Goal: Entertainment & Leisure: Consume media (video, audio)

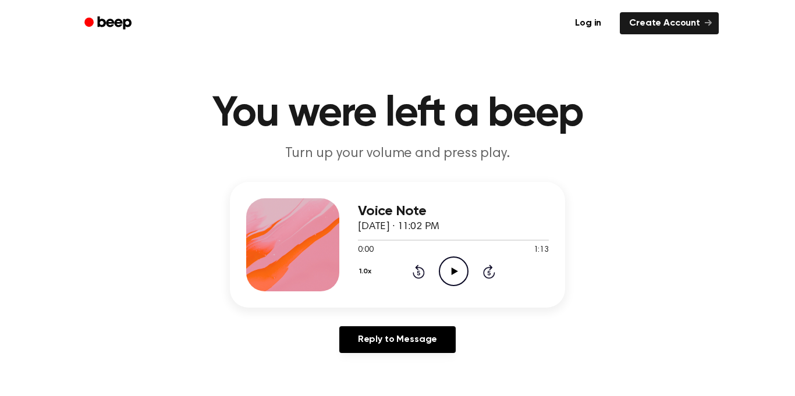
click at [447, 263] on icon "Play Audio" at bounding box center [454, 272] width 30 height 30
click at [450, 272] on icon "Pause Audio" at bounding box center [454, 272] width 30 height 30
click at [448, 275] on icon "Play Audio" at bounding box center [454, 272] width 30 height 30
drag, startPoint x: 377, startPoint y: 243, endPoint x: 306, endPoint y: 253, distance: 72.4
click at [306, 253] on div "Voice Note [DATE] · 11:02 PM 0:09 1:13 Your browser does not support the [objec…" at bounding box center [397, 245] width 335 height 126
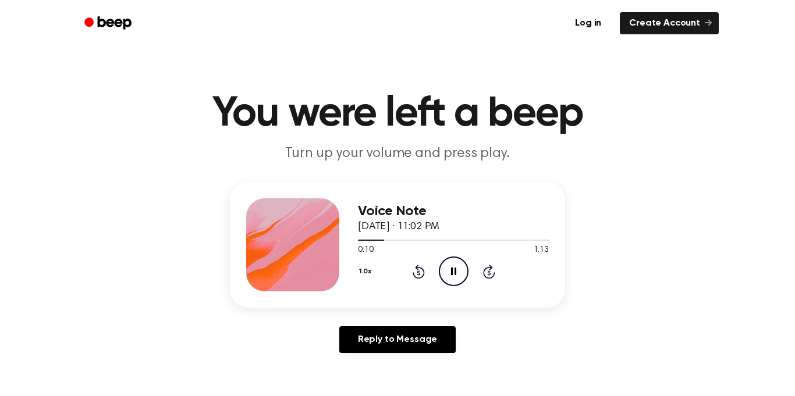
click at [371, 256] on span "0:10" at bounding box center [365, 251] width 15 height 12
drag, startPoint x: 382, startPoint y: 242, endPoint x: 347, endPoint y: 235, distance: 36.3
click at [347, 235] on div "Voice Note [DATE] · 11:02 PM 0:11 1:13 Your browser does not support the [objec…" at bounding box center [397, 245] width 335 height 126
click at [435, 272] on div "1.0x Rewind 5 seconds Pause Audio Skip 5 seconds" at bounding box center [453, 272] width 191 height 30
drag, startPoint x: 409, startPoint y: 242, endPoint x: 378, endPoint y: 244, distance: 31.5
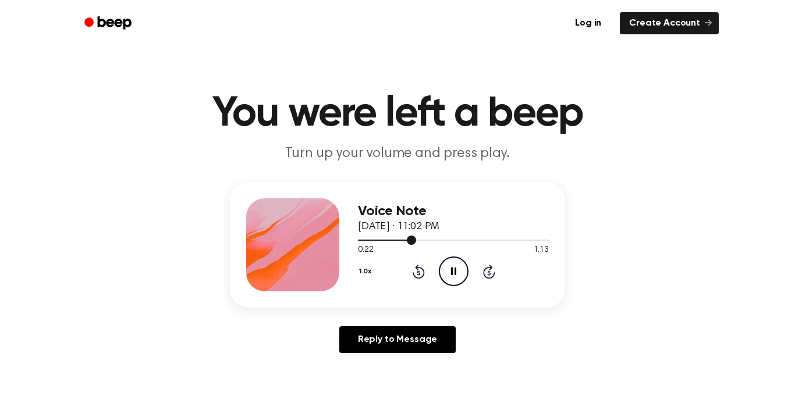
click at [378, 244] on div at bounding box center [453, 239] width 191 height 9
click at [366, 236] on div at bounding box center [453, 239] width 191 height 9
drag, startPoint x: 361, startPoint y: 240, endPoint x: 338, endPoint y: 247, distance: 24.3
click at [338, 247] on div "Voice Note [DATE] · 11:02 PM 0:03 1:13 Your browser does not support the [objec…" at bounding box center [397, 245] width 335 height 126
click at [369, 240] on div at bounding box center [453, 239] width 191 height 9
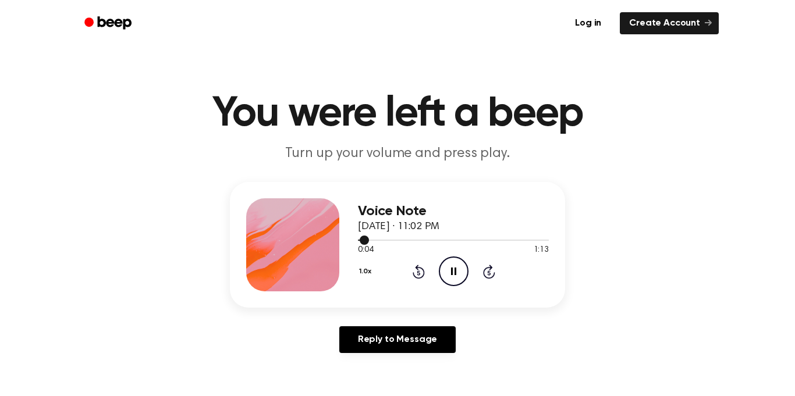
click at [363, 240] on span at bounding box center [364, 240] width 9 height 9
click at [363, 240] on div at bounding box center [453, 239] width 191 height 9
click at [362, 240] on span at bounding box center [357, 240] width 9 height 9
click at [362, 240] on div at bounding box center [453, 240] width 191 height 1
click at [451, 270] on icon at bounding box center [453, 272] width 5 height 8
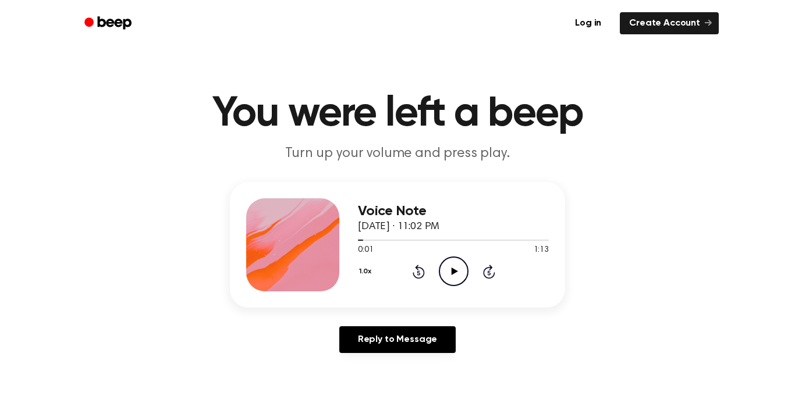
click at [451, 270] on icon "Play Audio" at bounding box center [454, 272] width 30 height 30
click at [445, 268] on icon "Pause Audio" at bounding box center [454, 272] width 30 height 30
drag, startPoint x: 395, startPoint y: 236, endPoint x: 370, endPoint y: 240, distance: 25.9
click at [370, 240] on div at bounding box center [453, 239] width 191 height 9
click at [364, 239] on span at bounding box center [364, 240] width 9 height 9
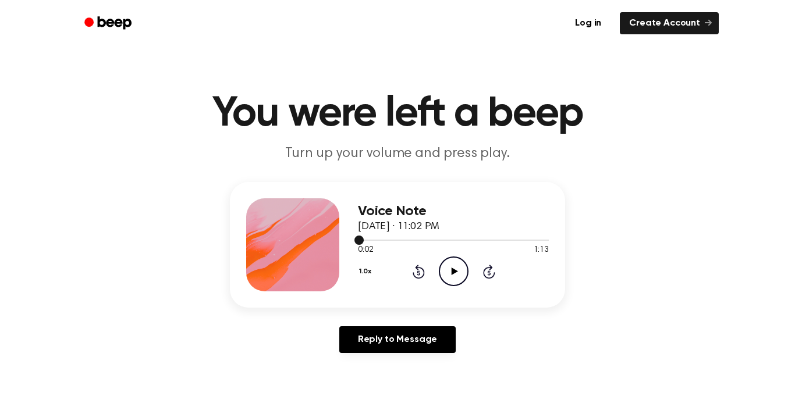
click at [364, 239] on div at bounding box center [453, 239] width 191 height 9
click at [363, 239] on span at bounding box center [359, 240] width 9 height 9
click at [363, 239] on div at bounding box center [453, 239] width 191 height 9
click at [361, 239] on div at bounding box center [453, 239] width 191 height 9
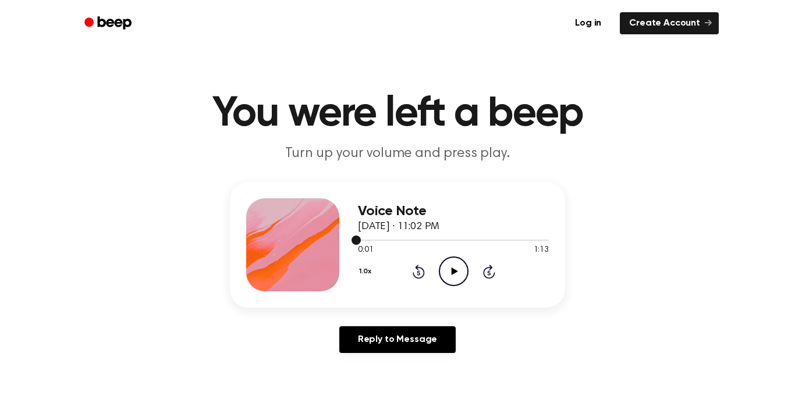
click at [357, 238] on span at bounding box center [356, 240] width 9 height 9
click at [357, 238] on div "Voice Note September 14, 2025 · 11:02 PM 0:01 1:13 Your browser does not suppor…" at bounding box center [397, 245] width 335 height 126
click at [357, 238] on div "Voice Note September 14, 2025 · 11:02 PM 0:00 1:13 Your browser does not suppor…" at bounding box center [397, 245] width 335 height 126
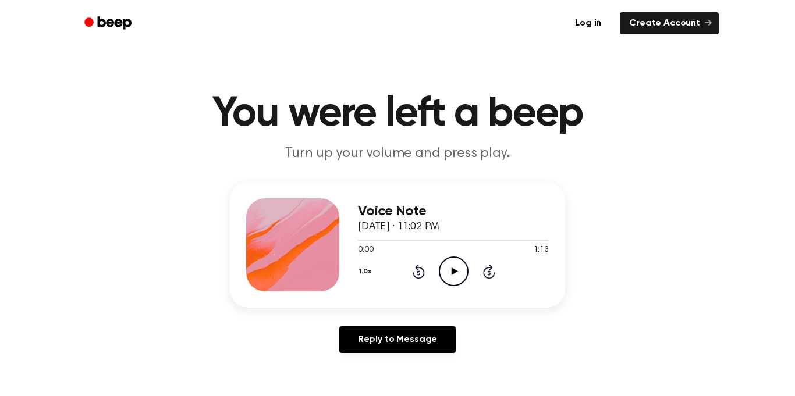
click at [357, 238] on div "Voice Note September 14, 2025 · 11:02 PM 0:00 1:13 Your browser does not suppor…" at bounding box center [397, 245] width 335 height 126
click at [435, 272] on div "1.0x Rewind 5 seconds Play Audio Skip 5 seconds" at bounding box center [453, 272] width 191 height 30
click at [455, 271] on icon at bounding box center [454, 272] width 6 height 8
drag, startPoint x: 410, startPoint y: 240, endPoint x: 334, endPoint y: 228, distance: 77.3
click at [334, 228] on div "Voice Note September 14, 2025 · 11:02 PM 0:21 1:13 Your browser does not suppor…" at bounding box center [397, 245] width 335 height 126
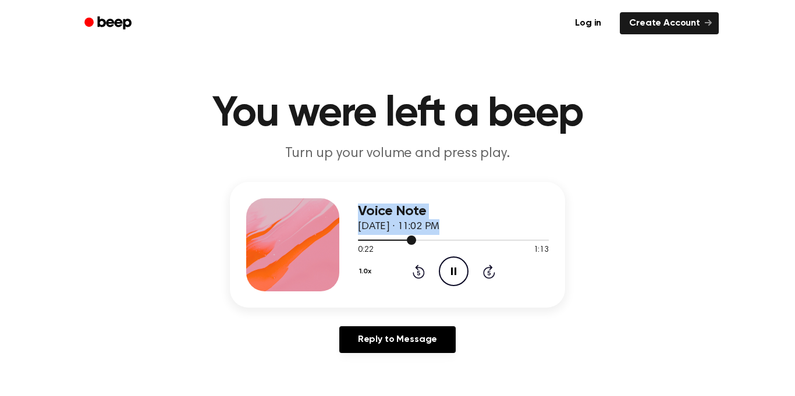
click at [377, 240] on div at bounding box center [387, 240] width 58 height 1
click at [376, 242] on div at bounding box center [453, 239] width 191 height 9
click at [363, 245] on span "0:07" at bounding box center [365, 251] width 15 height 12
click at [361, 245] on span "0:06" at bounding box center [365, 251] width 15 height 12
click at [358, 245] on div at bounding box center [453, 239] width 191 height 9
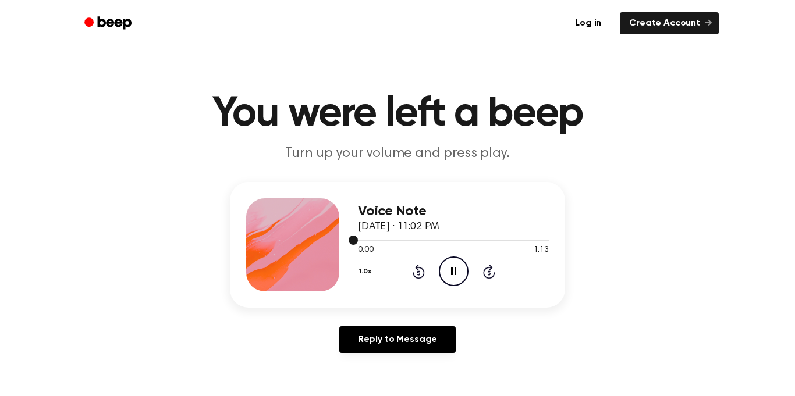
click at [358, 244] on div at bounding box center [453, 239] width 191 height 9
click at [441, 265] on icon "Pause Audio" at bounding box center [454, 272] width 30 height 30
click at [414, 238] on div at bounding box center [453, 239] width 191 height 9
drag, startPoint x: 406, startPoint y: 239, endPoint x: 388, endPoint y: 239, distance: 18.6
click at [388, 239] on div at bounding box center [453, 239] width 191 height 9
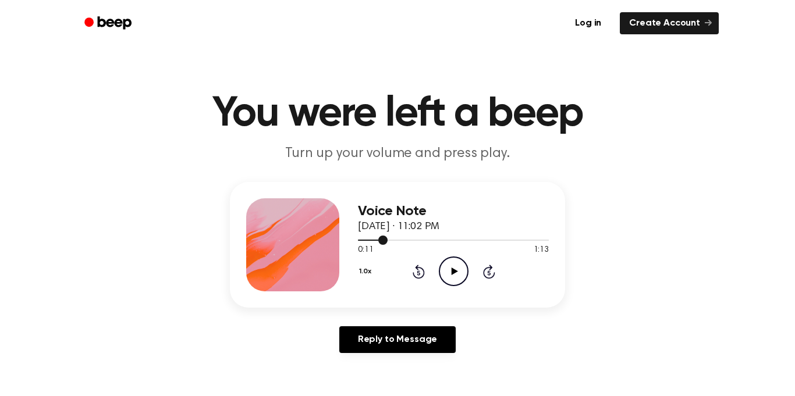
click at [388, 239] on div at bounding box center [453, 239] width 191 height 9
click at [453, 267] on icon "Play Audio" at bounding box center [454, 272] width 30 height 30
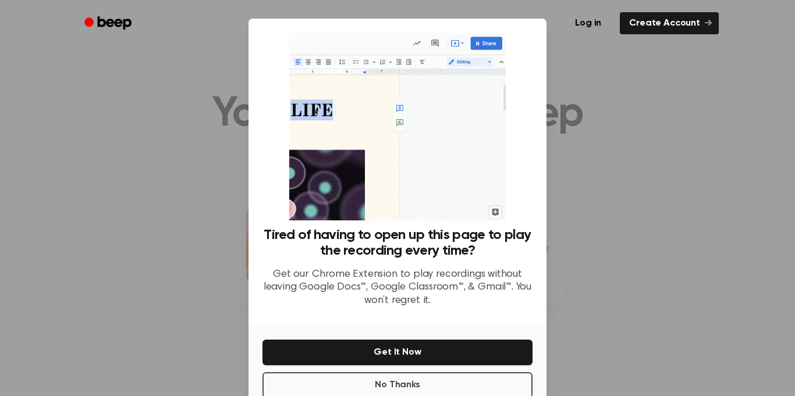
click at [613, 279] on div at bounding box center [397, 198] width 795 height 396
click at [176, 250] on div at bounding box center [397, 198] width 795 height 396
click at [651, 163] on div at bounding box center [397, 198] width 795 height 396
click at [433, 382] on button "No Thanks" at bounding box center [398, 386] width 270 height 26
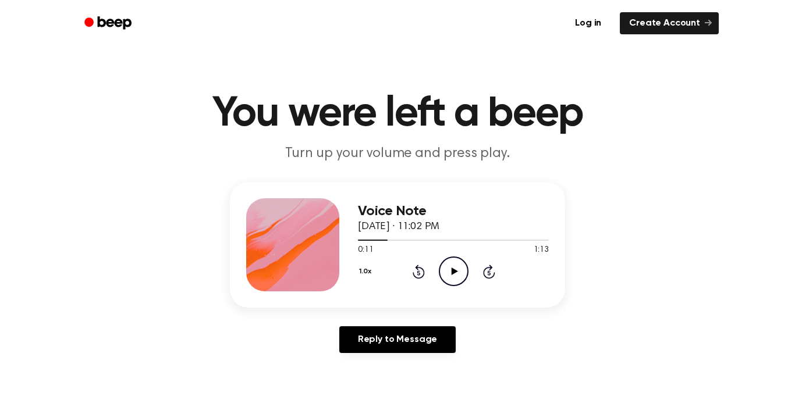
click at [442, 282] on icon "Play Audio" at bounding box center [454, 272] width 30 height 30
drag, startPoint x: 451, startPoint y: 281, endPoint x: 451, endPoint y: 275, distance: 5.9
click at [451, 275] on icon "Pause Audio" at bounding box center [454, 272] width 30 height 30
click at [415, 240] on div at bounding box center [395, 240] width 75 height 1
drag, startPoint x: 411, startPoint y: 239, endPoint x: 336, endPoint y: 233, distance: 74.7
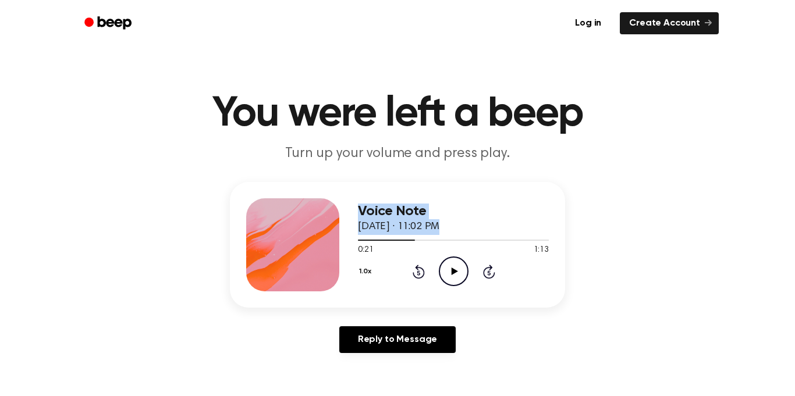
click at [336, 233] on div "Voice Note September 14, 2025 · 11:02 PM 0:21 1:13 Your browser does not suppor…" at bounding box center [397, 245] width 335 height 126
click at [392, 246] on div "0:21 1:13" at bounding box center [453, 251] width 191 height 12
click at [391, 243] on div at bounding box center [453, 239] width 191 height 9
click at [391, 242] on span at bounding box center [386, 240] width 9 height 9
click at [385, 241] on span at bounding box center [386, 240] width 9 height 9
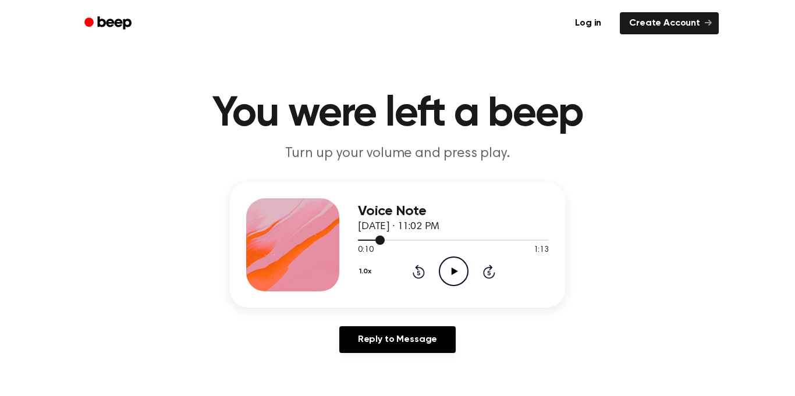
click at [370, 239] on div at bounding box center [453, 239] width 191 height 9
drag, startPoint x: 367, startPoint y: 239, endPoint x: 359, endPoint y: 239, distance: 8.2
click at [359, 239] on div at bounding box center [453, 239] width 191 height 9
click at [462, 264] on icon "Play Audio" at bounding box center [454, 272] width 30 height 30
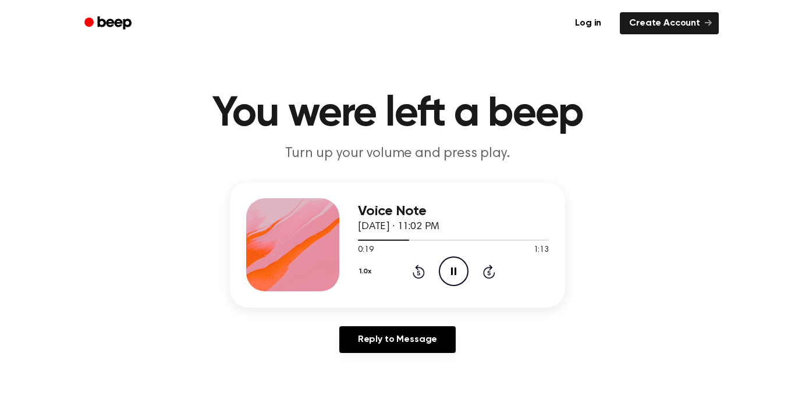
click at [444, 268] on icon "Pause Audio" at bounding box center [454, 272] width 30 height 30
drag, startPoint x: 385, startPoint y: 237, endPoint x: 344, endPoint y: 235, distance: 40.8
click at [344, 235] on div "Voice Note September 14, 2025 · 11:02 PM 0:19 1:13 Your browser does not suppor…" at bounding box center [397, 245] width 335 height 126
click at [402, 239] on span at bounding box center [405, 240] width 9 height 9
click at [369, 245] on div at bounding box center [453, 239] width 191 height 9
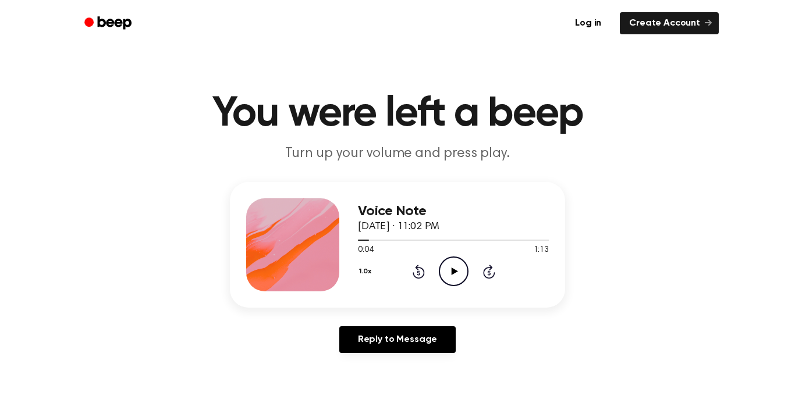
click at [448, 267] on icon "Play Audio" at bounding box center [454, 272] width 30 height 30
click at [444, 241] on div at bounding box center [453, 239] width 191 height 9
click at [436, 242] on div at bounding box center [453, 239] width 191 height 9
click at [433, 238] on div at bounding box center [453, 239] width 191 height 9
drag, startPoint x: 420, startPoint y: 244, endPoint x: 384, endPoint y: 233, distance: 37.6
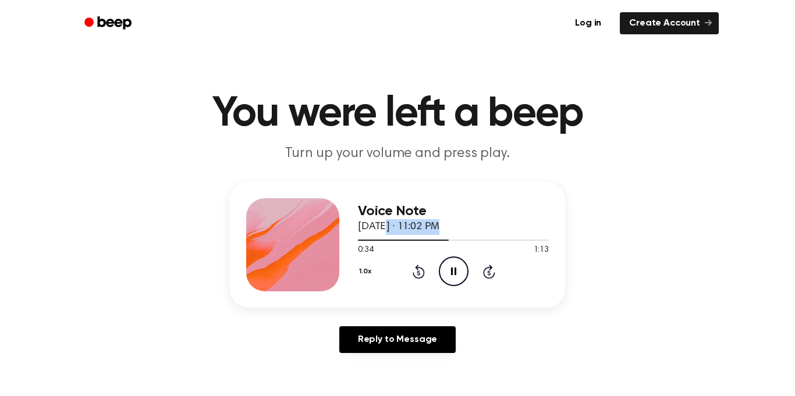
click at [384, 233] on div "Voice Note September 14, 2025 · 11:02 PM 0:34 1:13 Your browser does not suppor…" at bounding box center [453, 245] width 191 height 93
click at [437, 238] on div at bounding box center [453, 239] width 191 height 9
click at [431, 240] on div at bounding box center [404, 240] width 93 height 1
drag, startPoint x: 427, startPoint y: 239, endPoint x: 406, endPoint y: 233, distance: 21.6
click at [417, 235] on div at bounding box center [453, 239] width 191 height 9
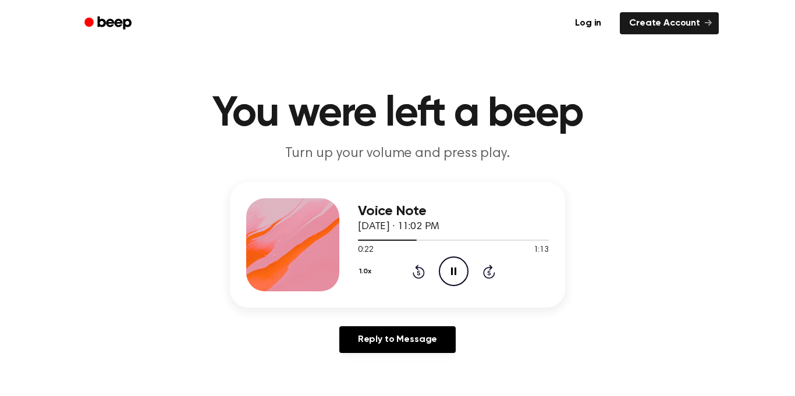
drag, startPoint x: 406, startPoint y: 233, endPoint x: 398, endPoint y: 233, distance: 8.2
click at [402, 233] on div "Voice Note September 14, 2025 · 11:02 PM" at bounding box center [453, 219] width 191 height 31
drag, startPoint x: 398, startPoint y: 233, endPoint x: 385, endPoint y: 237, distance: 13.3
click at [396, 233] on div "Voice Note September 14, 2025 · 11:02 PM" at bounding box center [453, 219] width 191 height 31
click at [382, 238] on div at bounding box center [453, 239] width 191 height 9
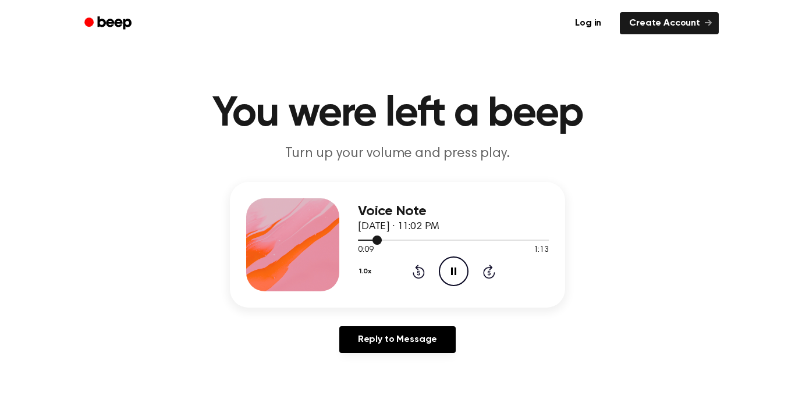
drag, startPoint x: 381, startPoint y: 239, endPoint x: 367, endPoint y: 243, distance: 15.3
click at [370, 243] on div at bounding box center [453, 239] width 191 height 9
click at [367, 243] on div at bounding box center [453, 239] width 191 height 9
click at [448, 281] on icon "Pause Audio" at bounding box center [454, 272] width 30 height 30
click at [470, 279] on div "1.0x Rewind 5 seconds Play Audio Skip 5 seconds" at bounding box center [453, 272] width 191 height 30
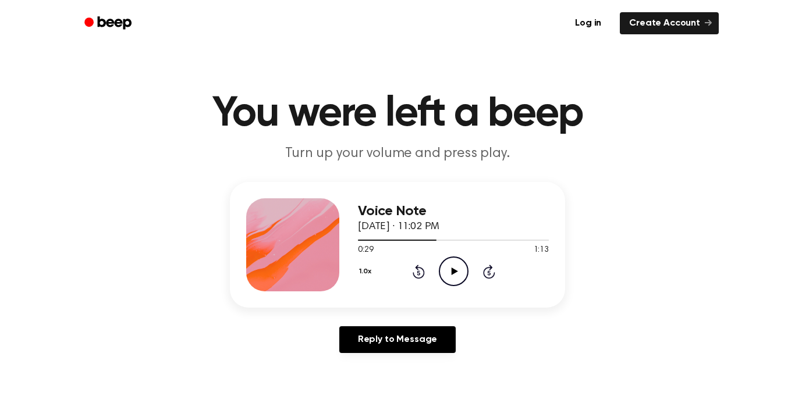
drag, startPoint x: 453, startPoint y: 277, endPoint x: 509, endPoint y: 165, distance: 125.0
click at [453, 277] on icon "Play Audio" at bounding box center [454, 272] width 30 height 30
click at [463, 238] on div at bounding box center [453, 239] width 191 height 9
click at [449, 240] on div at bounding box center [411, 240] width 106 height 1
click at [453, 235] on div at bounding box center [453, 239] width 191 height 9
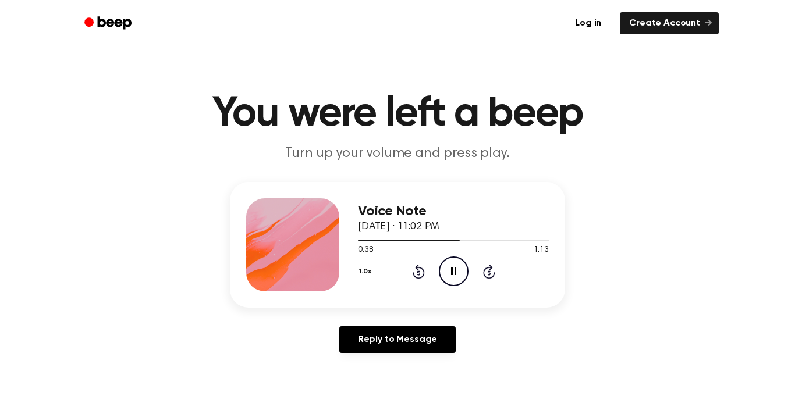
click at [419, 233] on div "Voice Note September 14, 2025 · 11:02 PM" at bounding box center [453, 219] width 191 height 31
click at [435, 239] on div at bounding box center [453, 239] width 191 height 9
click at [451, 237] on div at bounding box center [453, 239] width 191 height 9
click at [449, 267] on icon "Pause Audio" at bounding box center [454, 272] width 30 height 30
click at [433, 235] on div "Voice Note September 14, 2025 · 11:02 PM" at bounding box center [453, 219] width 191 height 31
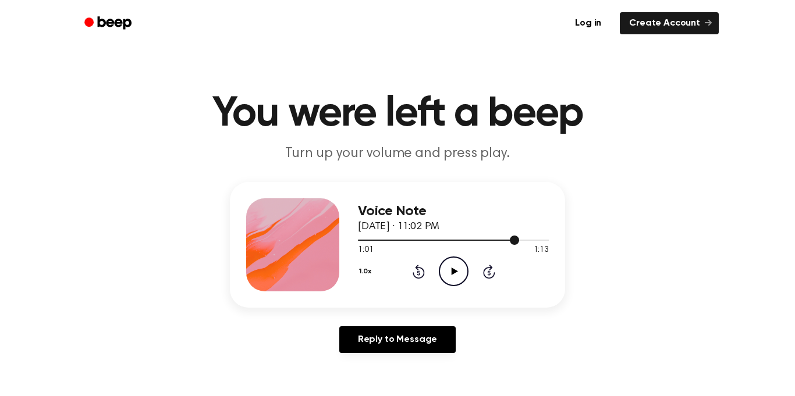
click at [435, 238] on div at bounding box center [453, 239] width 191 height 9
click at [448, 276] on icon "Play Audio" at bounding box center [454, 272] width 30 height 30
click at [449, 243] on div at bounding box center [453, 239] width 191 height 9
click at [459, 271] on icon "Pause Audio" at bounding box center [454, 272] width 30 height 30
click at [422, 242] on div at bounding box center [453, 239] width 191 height 9
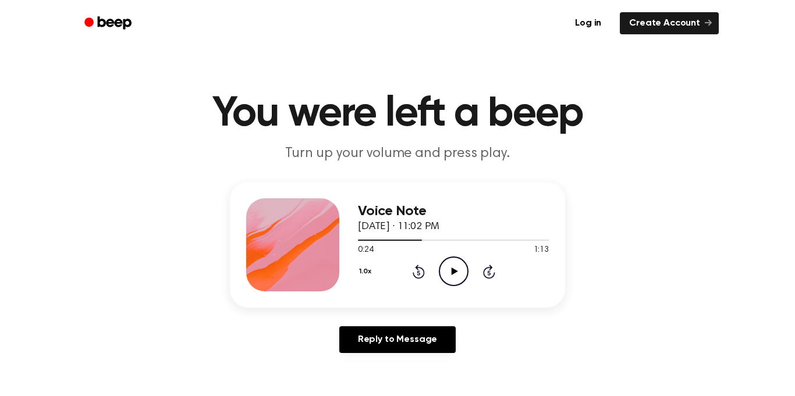
click at [451, 280] on icon "Play Audio" at bounding box center [454, 272] width 30 height 30
click at [502, 241] on div "Voice Note September 14, 2025 · 11:02 PM 1:05 1:13 Your browser does not suppor…" at bounding box center [453, 245] width 191 height 93
click at [500, 242] on div at bounding box center [453, 239] width 191 height 9
click at [465, 238] on div at bounding box center [453, 239] width 191 height 9
click at [356, 239] on div "Voice Note September 14, 2025 · 11:02 PM 0:41 1:13 Your browser does not suppor…" at bounding box center [397, 245] width 335 height 126
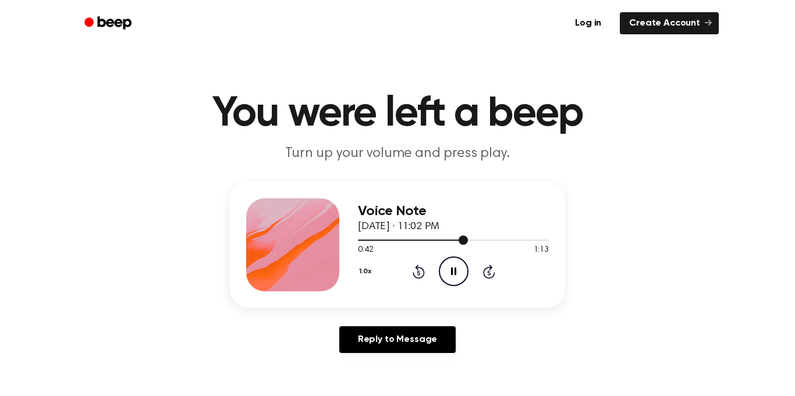
click at [362, 238] on div at bounding box center [453, 239] width 191 height 9
click at [373, 238] on div at bounding box center [453, 239] width 191 height 9
click at [382, 242] on div at bounding box center [453, 239] width 191 height 9
click at [368, 246] on span "0:09" at bounding box center [365, 251] width 15 height 12
click at [370, 240] on div at bounding box center [371, 240] width 27 height 1
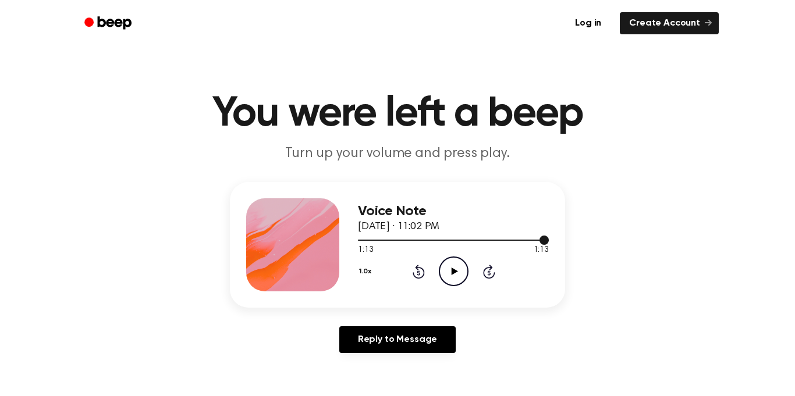
click at [368, 238] on div at bounding box center [453, 239] width 191 height 9
click at [455, 281] on icon "Play Audio" at bounding box center [454, 272] width 30 height 30
click at [458, 238] on div at bounding box center [453, 239] width 191 height 9
click at [444, 238] on div at bounding box center [453, 239] width 191 height 9
click at [450, 274] on icon "Pause Audio" at bounding box center [454, 272] width 30 height 30
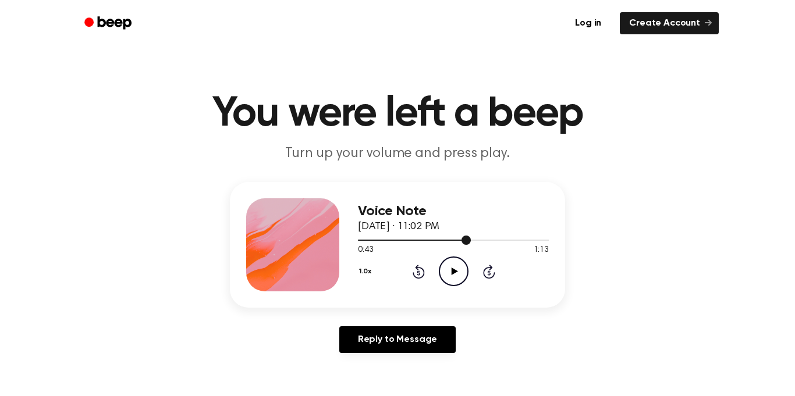
click at [456, 242] on div at bounding box center [453, 239] width 191 height 9
click at [456, 278] on icon "Play Audio" at bounding box center [454, 272] width 30 height 30
click at [472, 241] on div at bounding box center [443, 240] width 170 height 1
click at [467, 239] on div at bounding box center [453, 239] width 191 height 9
click at [499, 240] on div at bounding box center [447, 240] width 179 height 1
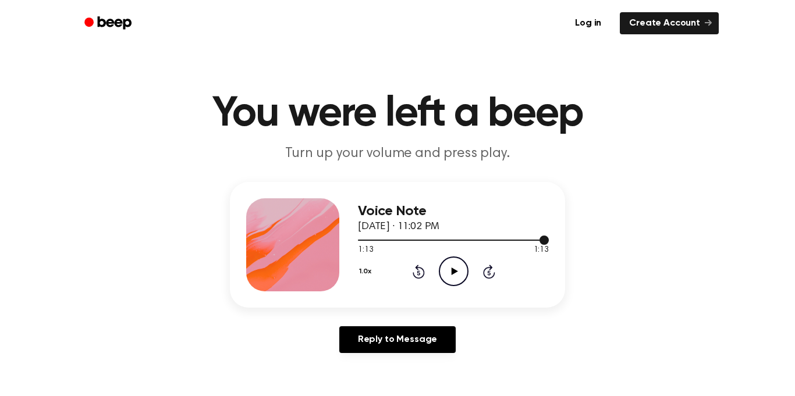
click at [472, 243] on div at bounding box center [453, 239] width 191 height 9
click at [456, 268] on icon "Play Audio" at bounding box center [454, 272] width 30 height 30
click at [452, 241] on div at bounding box center [453, 239] width 191 height 9
click at [448, 267] on icon "Play Audio" at bounding box center [454, 272] width 30 height 30
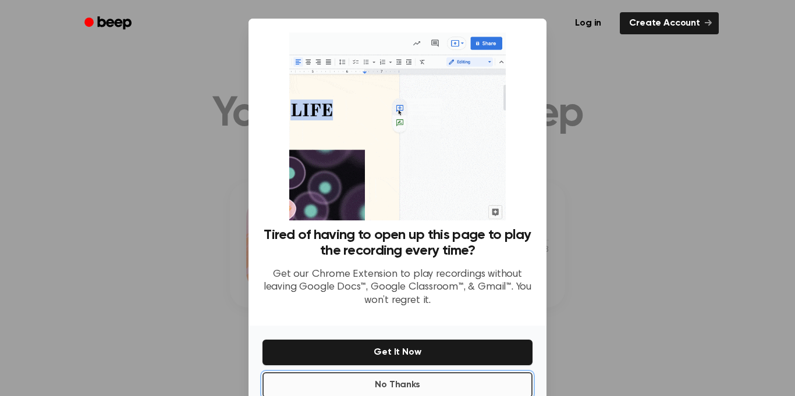
click at [416, 373] on button "No Thanks" at bounding box center [398, 386] width 270 height 26
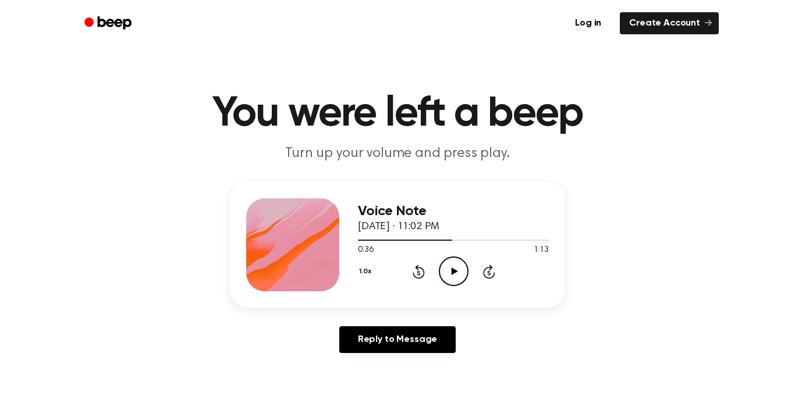
click at [443, 272] on icon "Play Audio" at bounding box center [454, 272] width 30 height 30
click at [363, 240] on div at bounding box center [453, 240] width 191 height 1
click at [459, 281] on icon "Play Audio" at bounding box center [454, 272] width 30 height 30
click at [445, 269] on icon "Pause Audio" at bounding box center [454, 272] width 30 height 30
drag, startPoint x: 456, startPoint y: 281, endPoint x: 450, endPoint y: 284, distance: 6.5
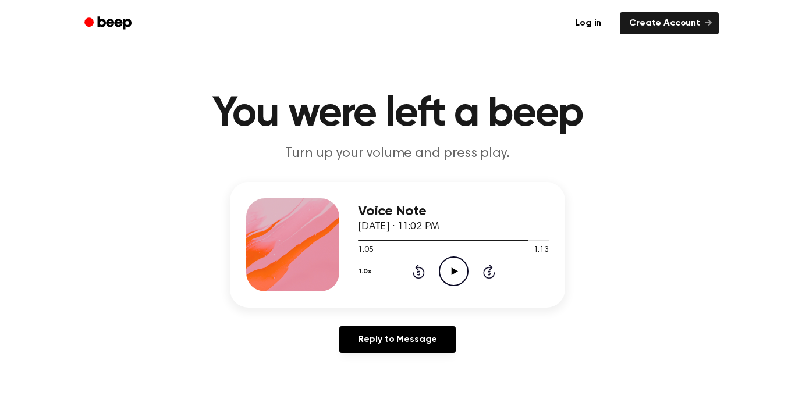
click at [450, 284] on icon "Play Audio" at bounding box center [454, 272] width 30 height 30
click at [454, 267] on icon "Play Audio" at bounding box center [454, 272] width 30 height 30
